Goal: Information Seeking & Learning: Learn about a topic

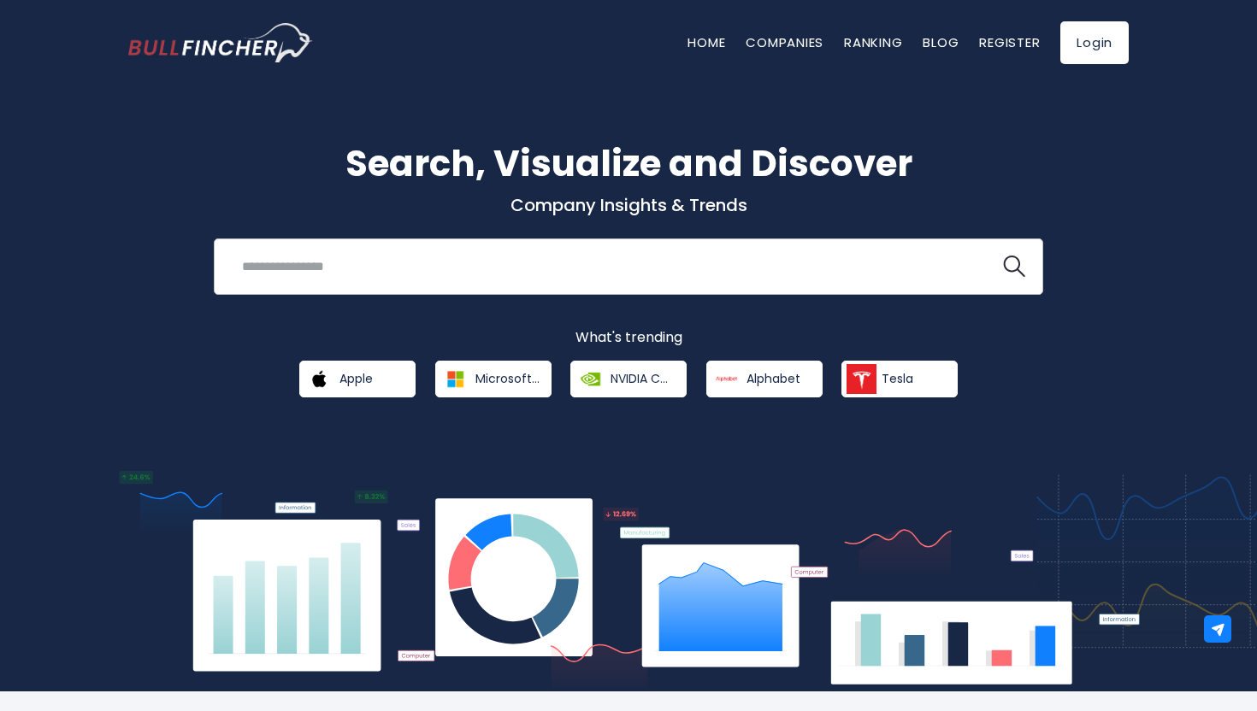
click at [452, 274] on input "search" at bounding box center [607, 267] width 751 height 32
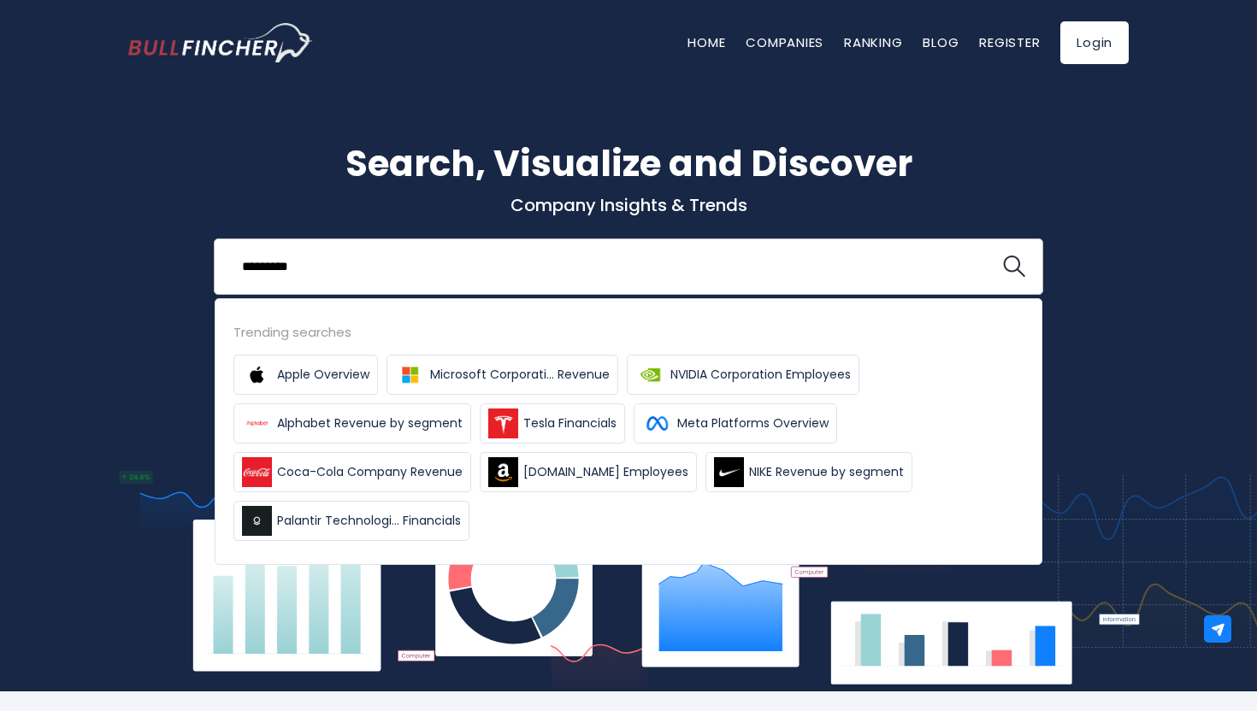
type input "*********"
click at [1003, 256] on button at bounding box center [1014, 267] width 22 height 22
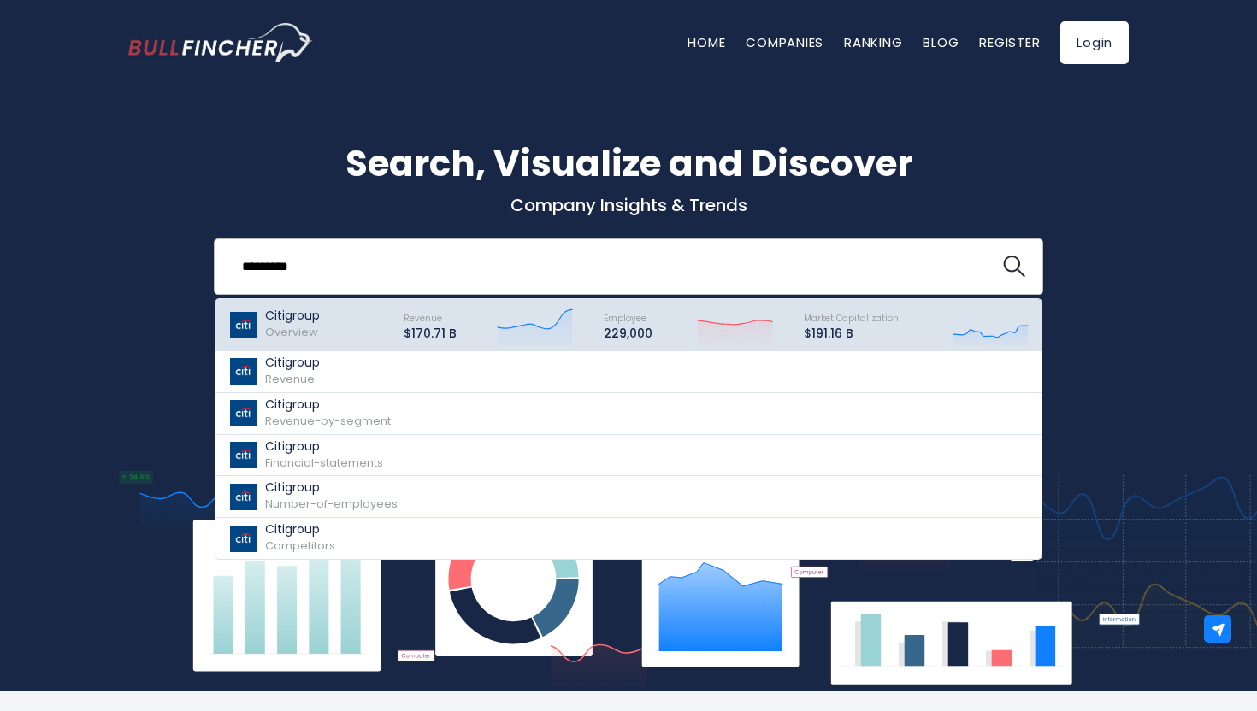
click at [336, 326] on div "Citigroup Overview" at bounding box center [308, 325] width 160 height 43
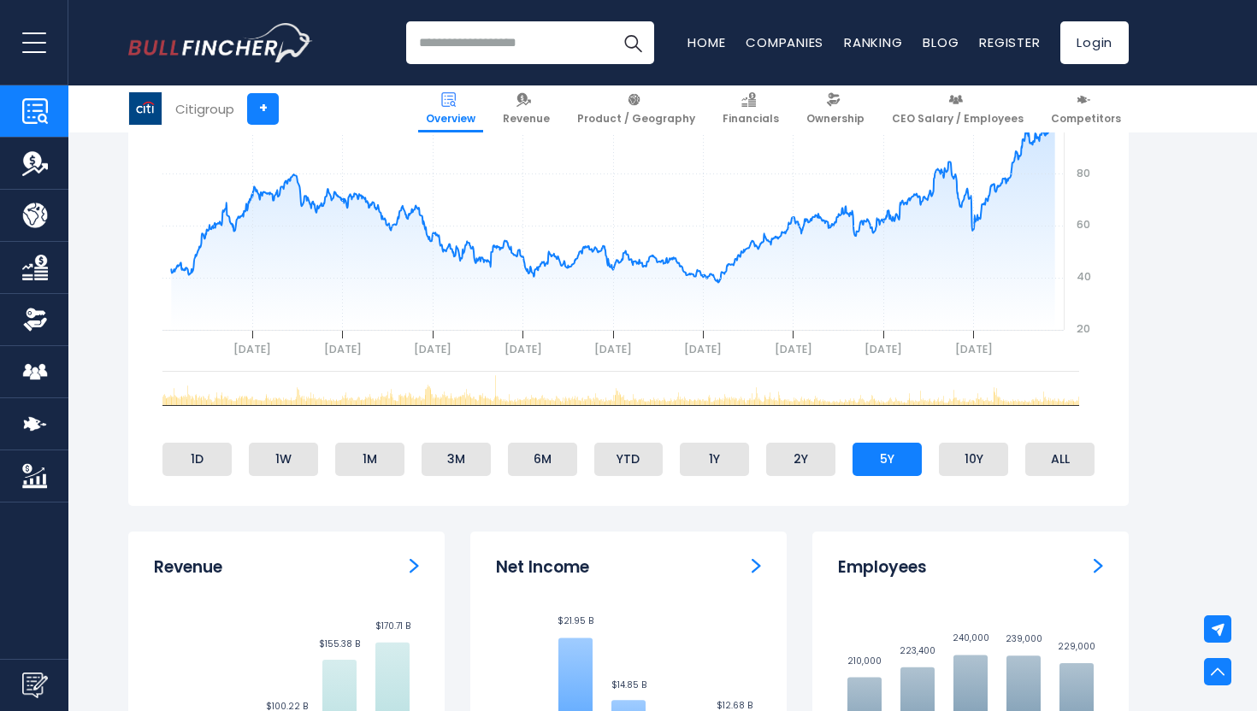
scroll to position [759, 0]
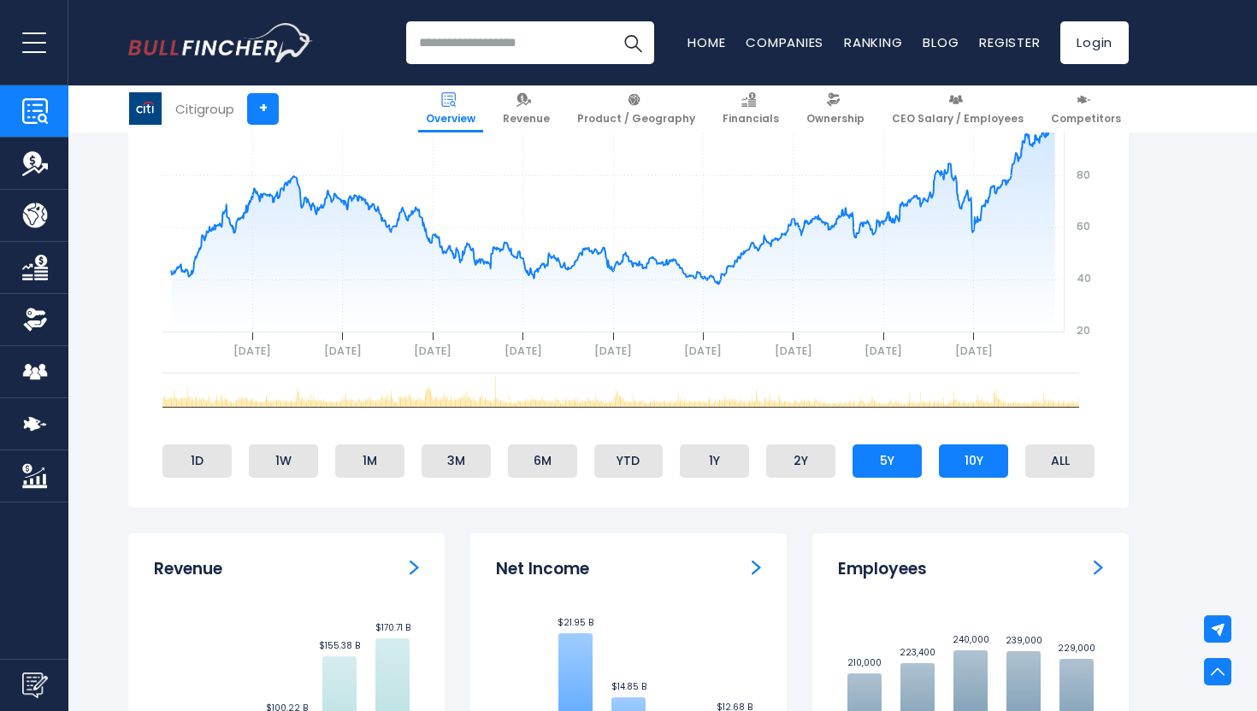
click at [994, 470] on li "10Y" at bounding box center [973, 461] width 69 height 32
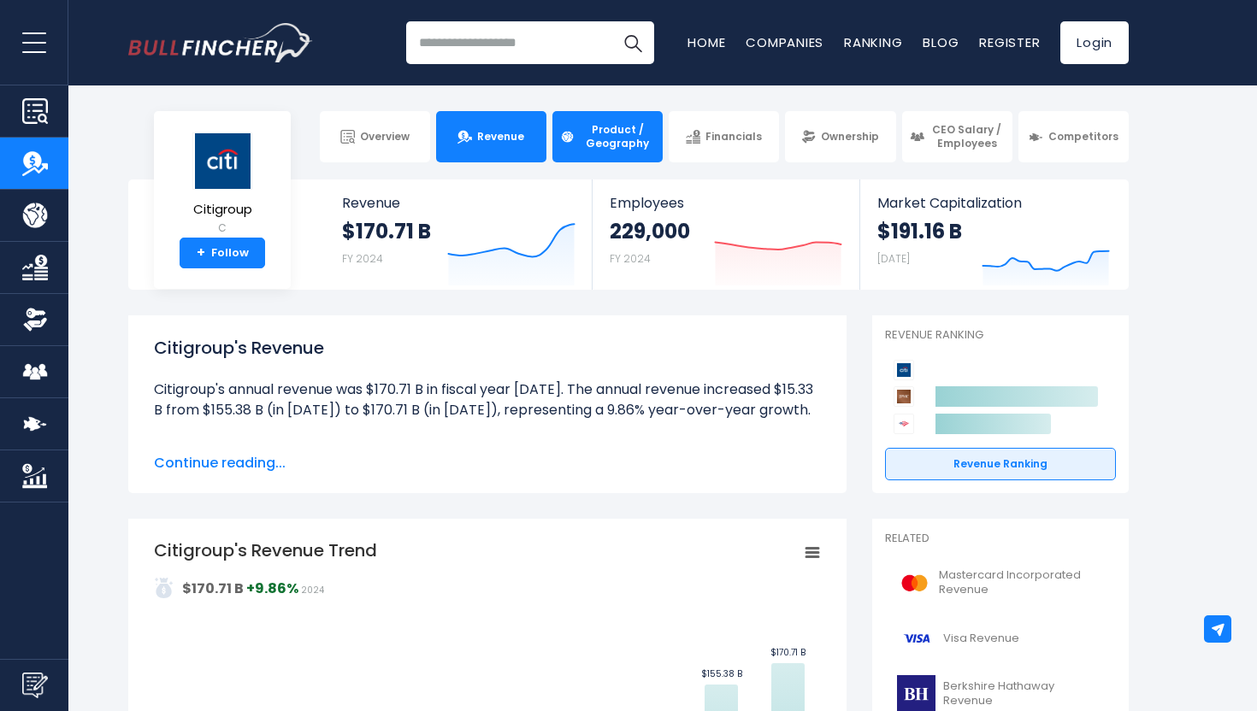
click at [629, 142] on span "Product / Geography" at bounding box center [617, 136] width 75 height 27
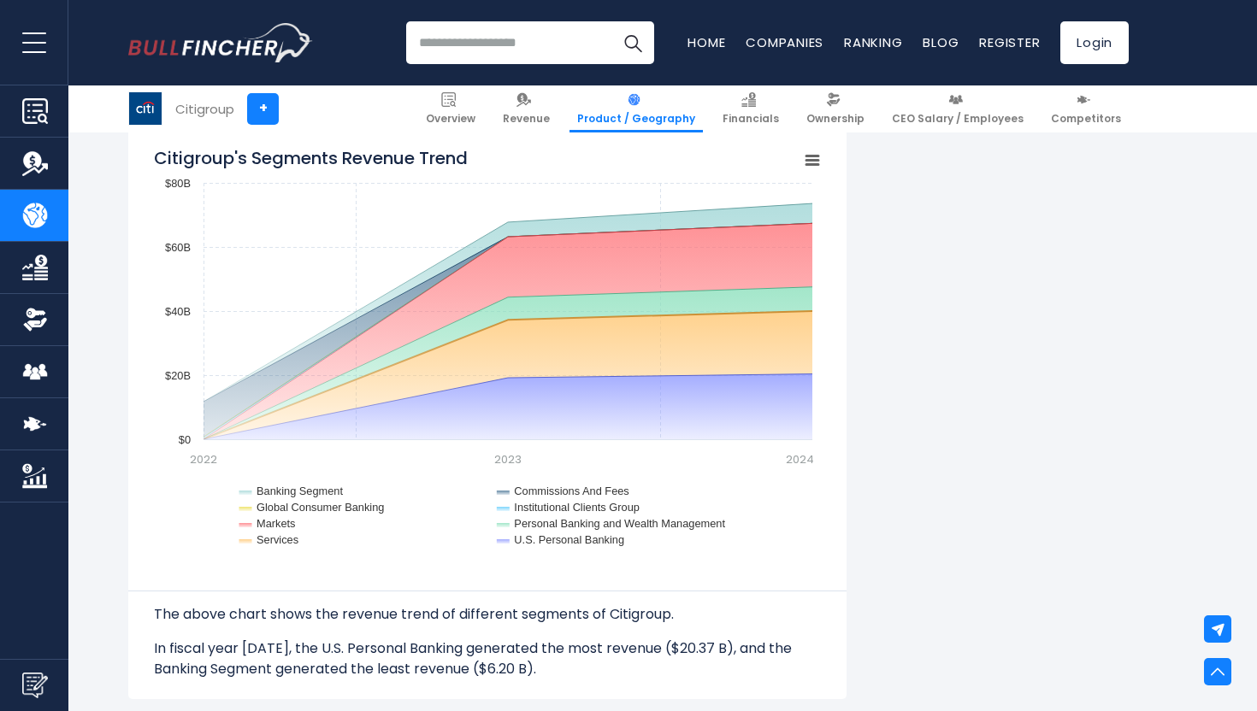
scroll to position [1572, 0]
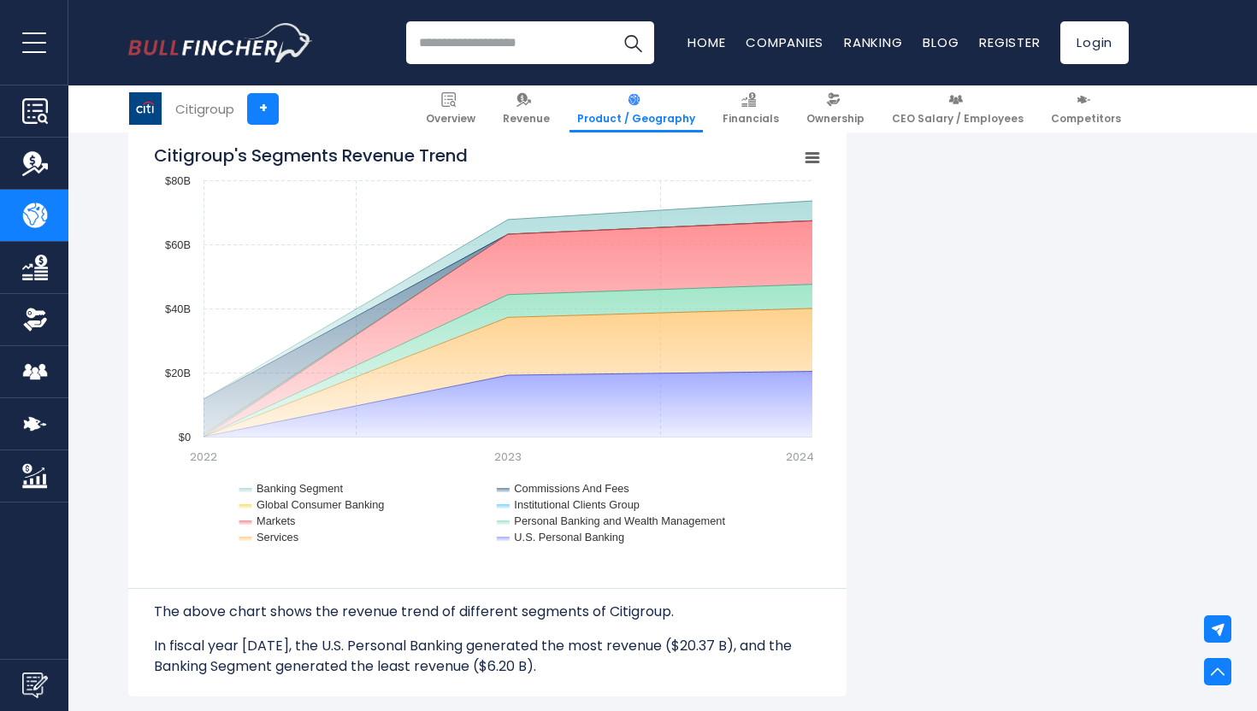
click at [816, 159] on rect "Citigroup's Segments Revenue Trend" at bounding box center [812, 158] width 24 height 24
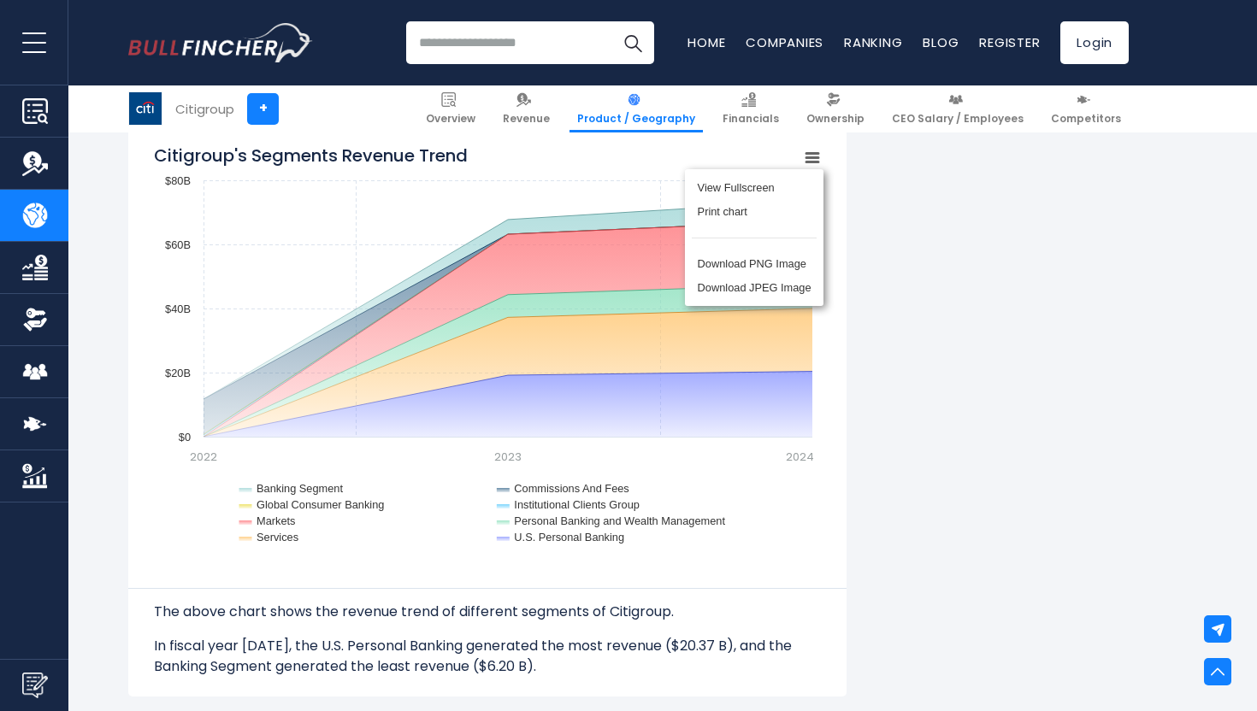
click at [816, 159] on div "View Fullscreen Print chart Download PNG Image Download JPEG Image" at bounding box center [754, 237] width 186 height 185
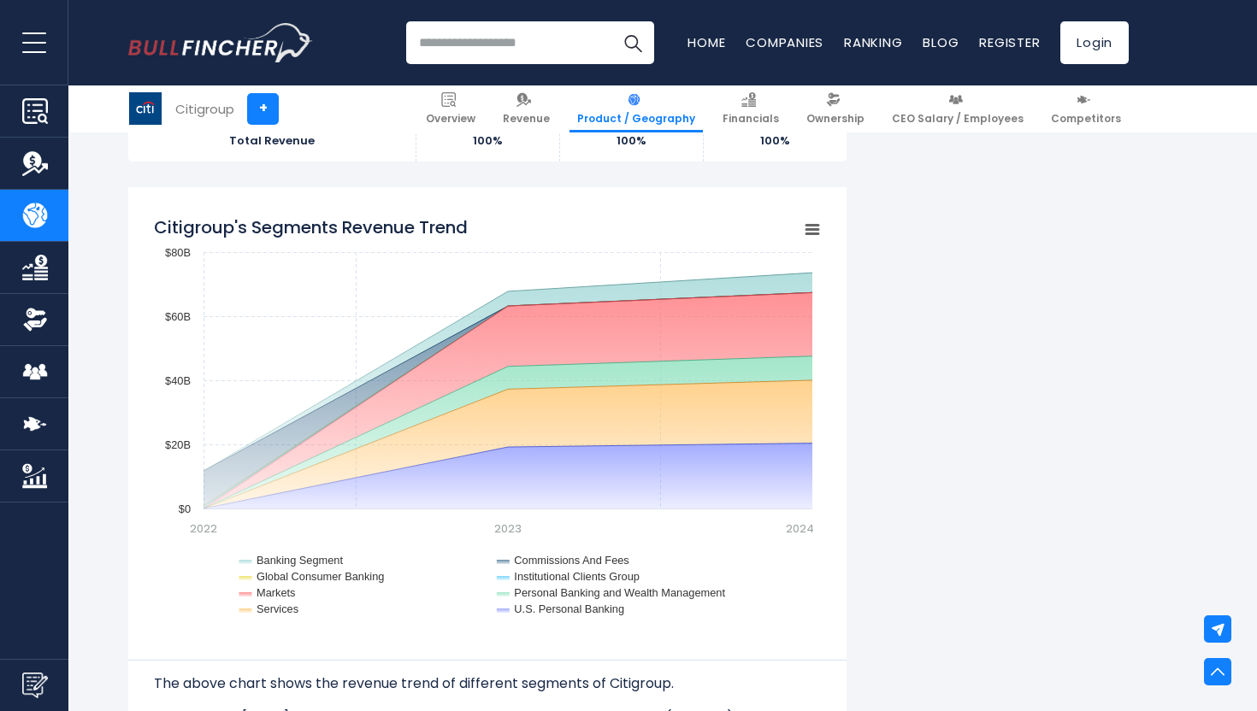
scroll to position [1489, 0]
